Goal: Find specific page/section: Find specific page/section

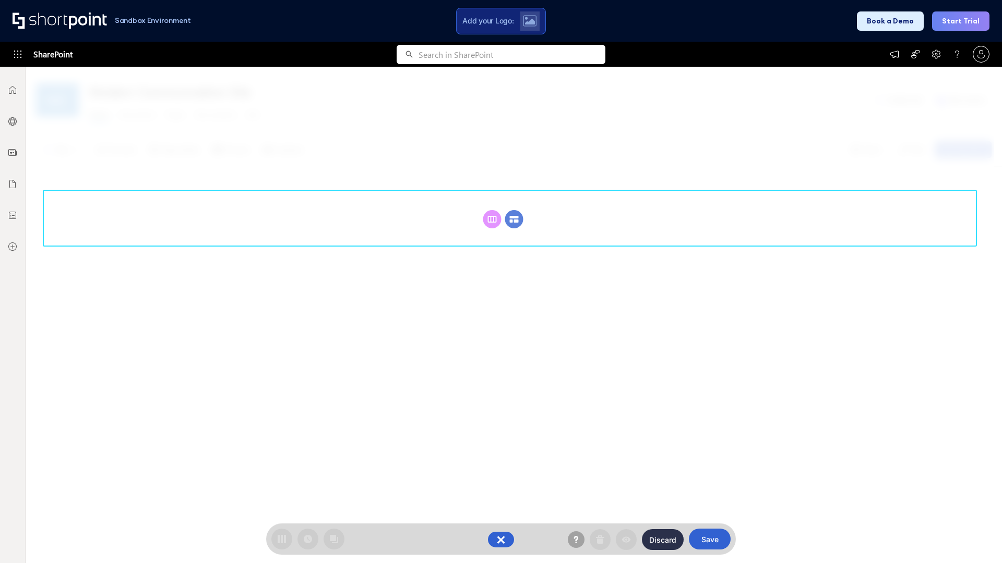
click at [514, 219] on circle at bounding box center [514, 219] width 18 height 18
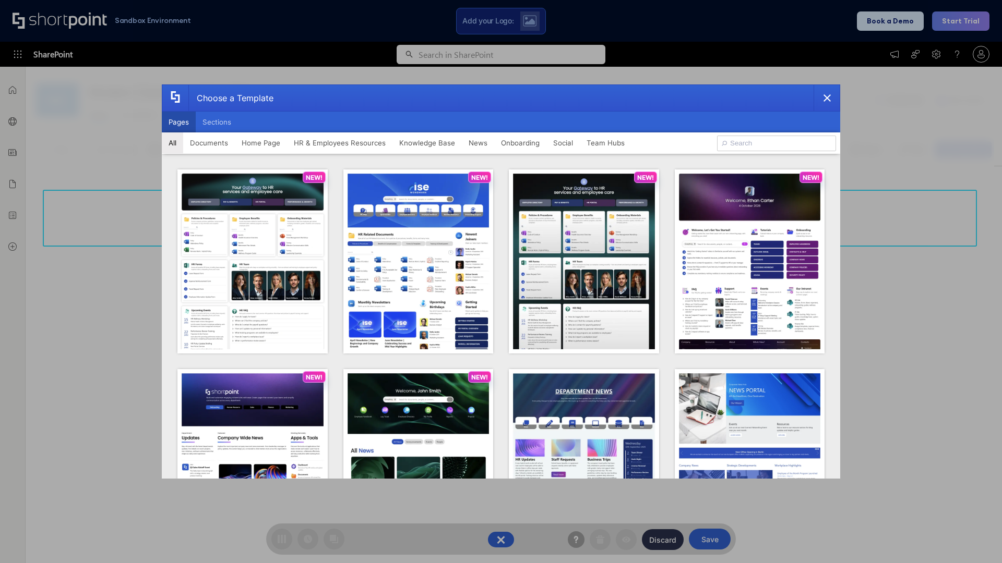
click at [178, 122] on button "Pages" at bounding box center [179, 122] width 34 height 21
type input "Intranet Layout 4"
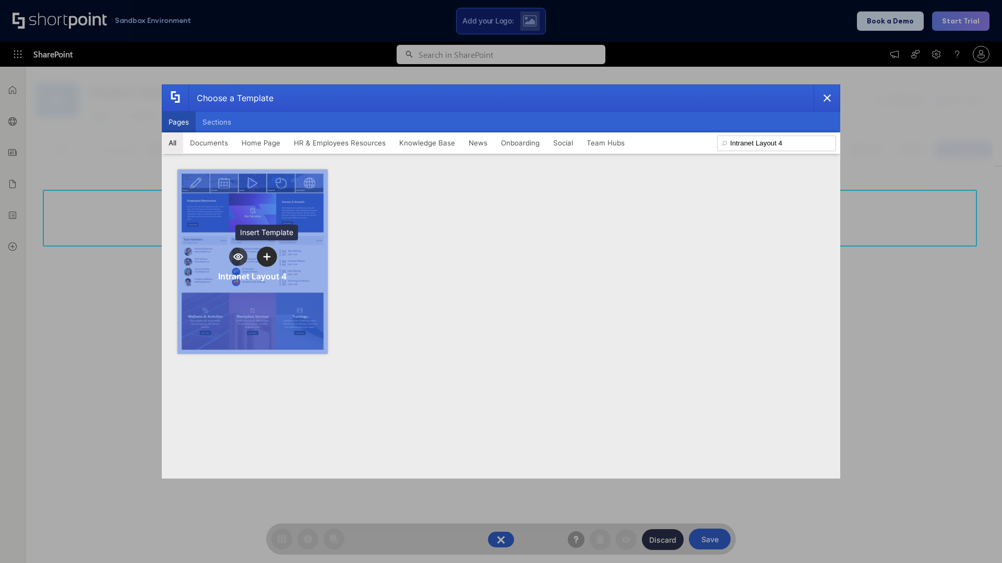
click at [267, 257] on icon "template selector" at bounding box center [266, 256] width 7 height 7
